Goal: Task Accomplishment & Management: Complete application form

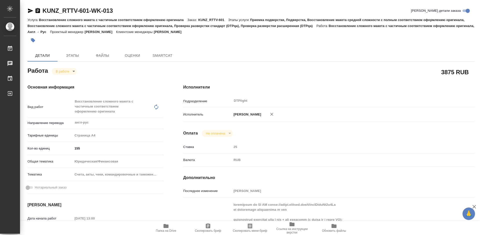
type textarea "x"
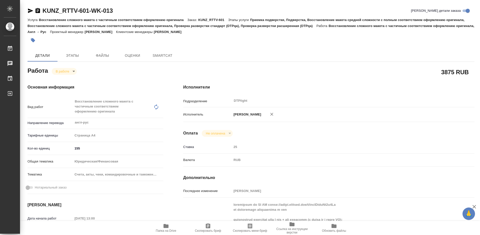
type textarea "x"
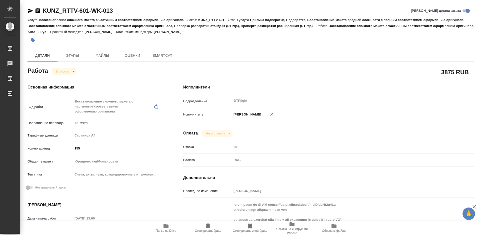
type textarea "x"
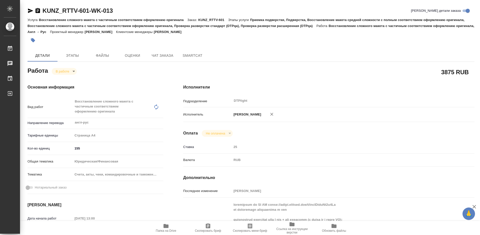
type textarea "x"
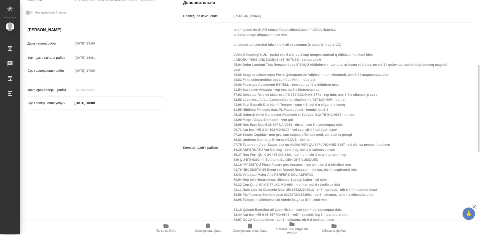
type textarea "x"
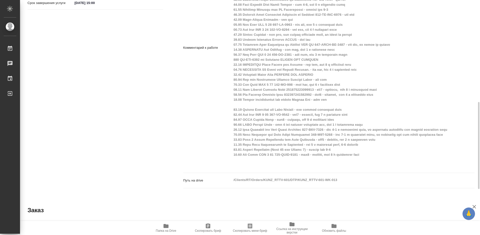
scroll to position [375, 0]
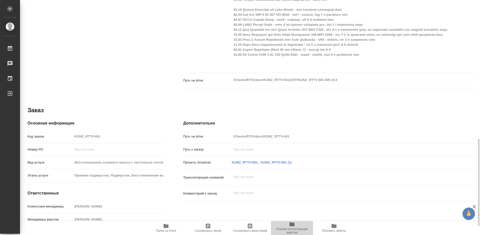
click at [289, 226] on icon "button" at bounding box center [292, 224] width 6 height 6
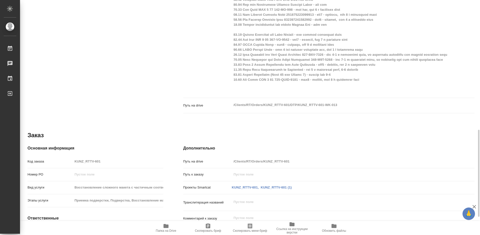
scroll to position [325, 0]
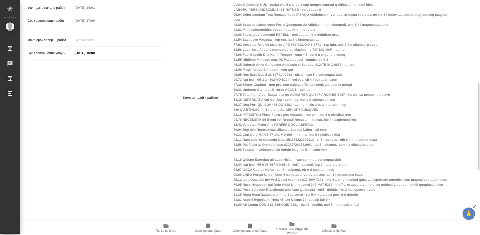
scroll to position [250, 0]
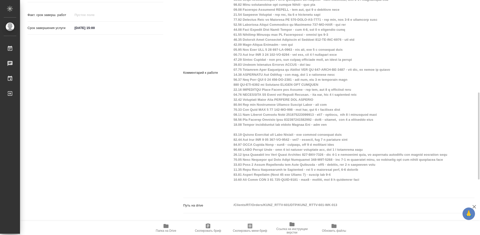
click at [163, 69] on div "Основная информация Вид работ Восстановление сложного макета с частичным соотве…" at bounding box center [96, 26] width 156 height 405
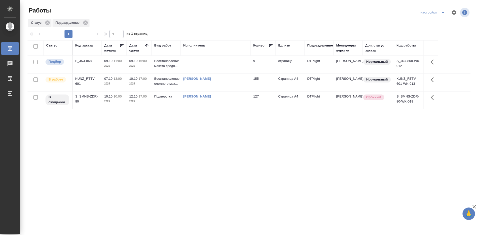
click at [87, 60] on div "S_JNJ-868" at bounding box center [87, 61] width 24 height 5
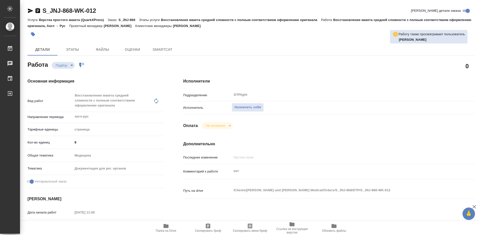
type textarea "x"
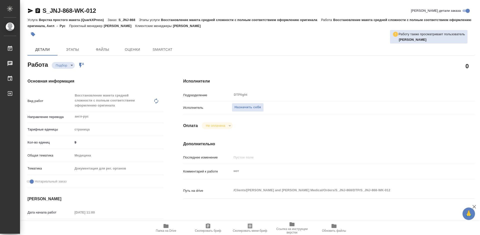
type textarea "x"
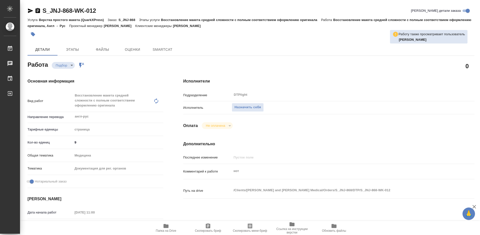
type textarea "x"
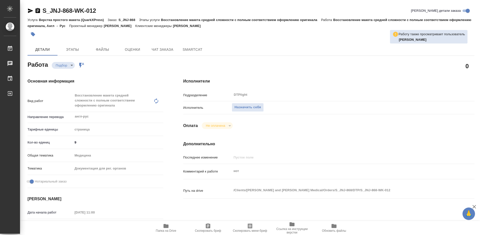
type textarea "x"
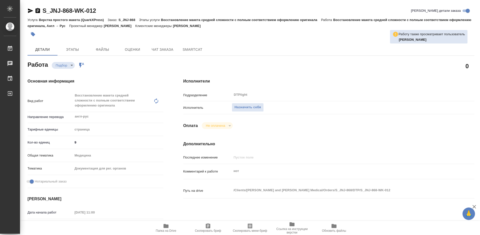
type textarea "x"
